Goal: Information Seeking & Learning: Learn about a topic

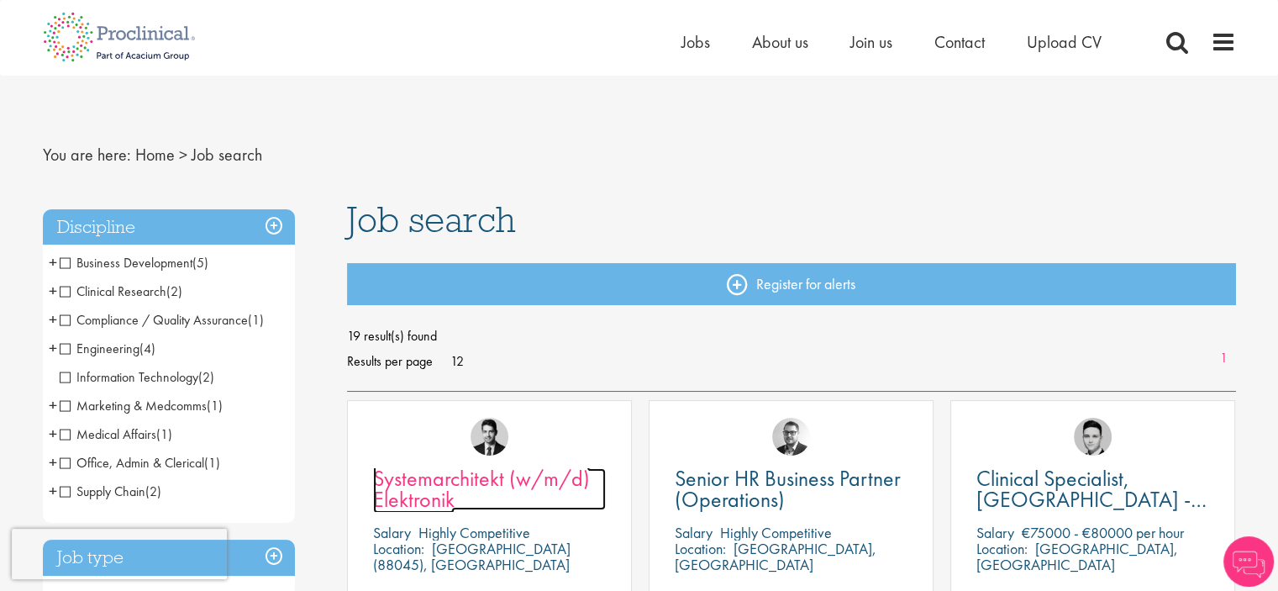
drag, startPoint x: 531, startPoint y: 507, endPoint x: 481, endPoint y: 481, distance: 56.7
click at [481, 481] on span "Systemarchitekt (w/m/d) Elektronik" at bounding box center [481, 489] width 217 height 50
